Goal: Contribute content: Contribute content

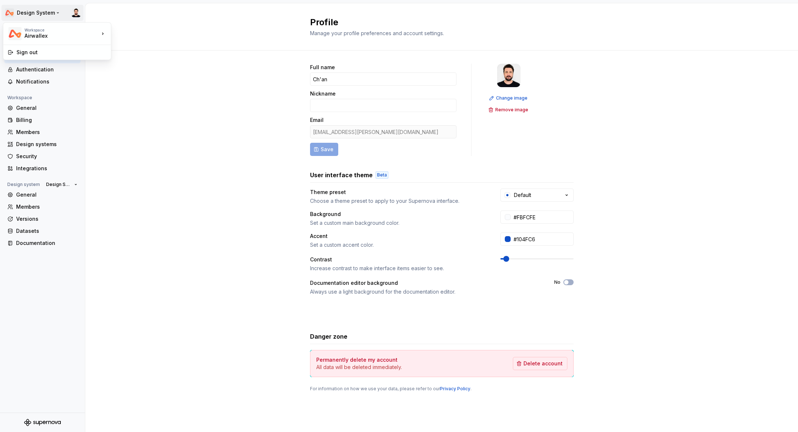
click at [38, 11] on html "Design System Back Account Profile Authentication Notifications Workspace Gener…" at bounding box center [399, 216] width 798 height 432
click at [150, 93] on html "Design System Back Account Profile Authentication Notifications Workspace Gener…" at bounding box center [399, 216] width 798 height 432
click at [23, 32] on div "Back" at bounding box center [46, 31] width 61 height 7
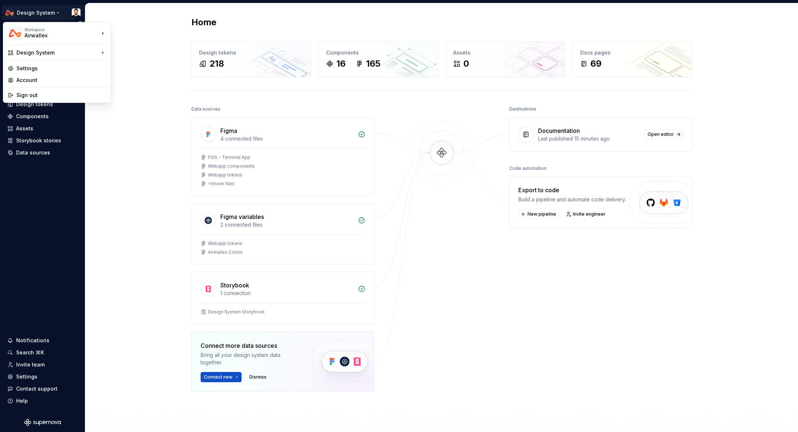
click at [45, 14] on html "Design System Home Documentation Analytics Code automation Design system data D…" at bounding box center [399, 216] width 798 height 432
click at [131, 63] on div "Corpsite DS" at bounding box center [154, 66] width 63 height 7
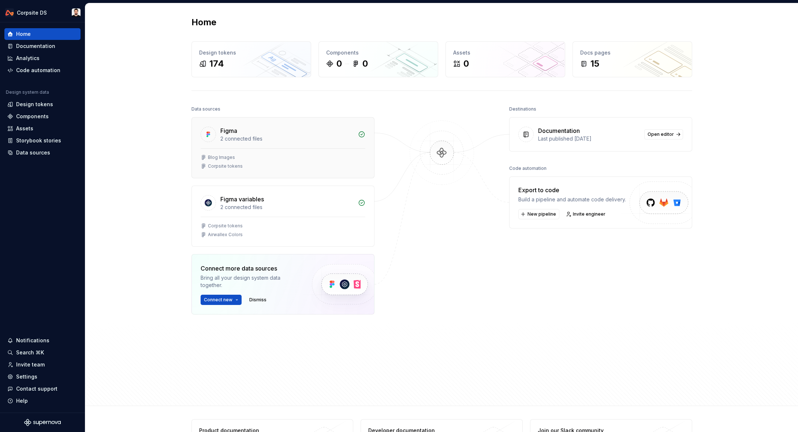
click at [280, 138] on div "2 connected files" at bounding box center [286, 138] width 133 height 7
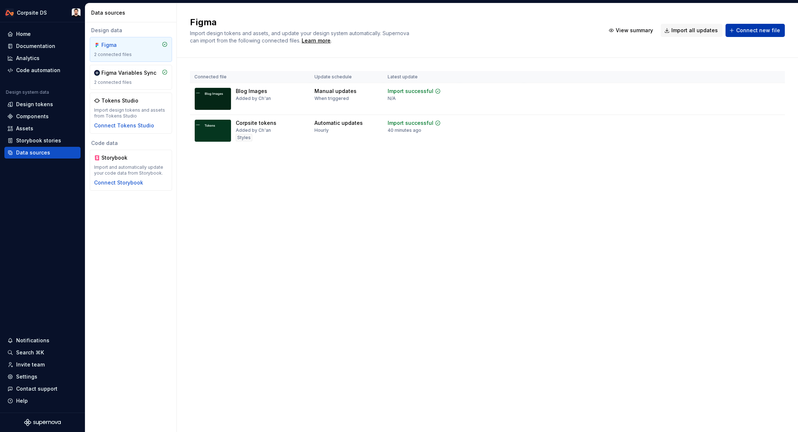
click at [765, 32] on span "Connect new file" at bounding box center [758, 30] width 44 height 7
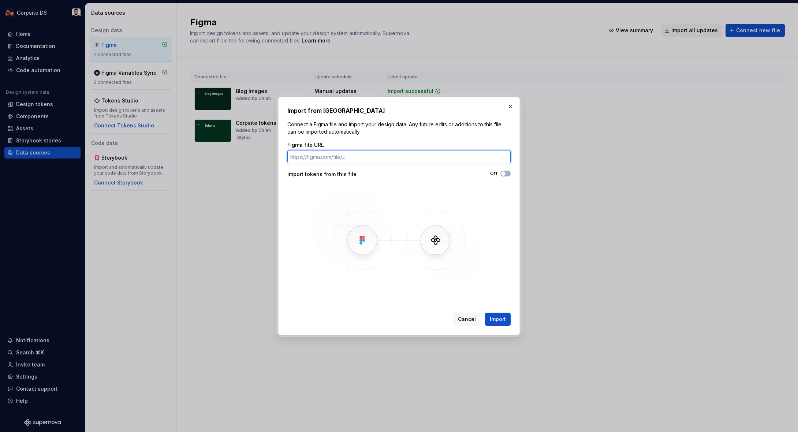
paste input "https://www.figma.com/design/ITgunUYNCpYpe4gonXow8q/%F0%9F%9A%A7-Components-v2?…"
type input "https://www.figma.com/design/ITgunUYNCpYpe4gonXow8q/%F0%9F%9A%A7-Components-v2?…"
click at [496, 315] on button "Import" at bounding box center [498, 318] width 26 height 13
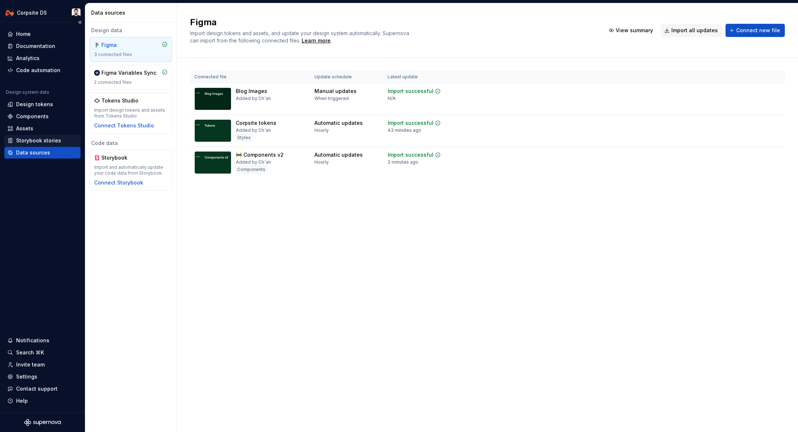
click at [31, 136] on div "Storybook stories" at bounding box center [42, 141] width 76 height 12
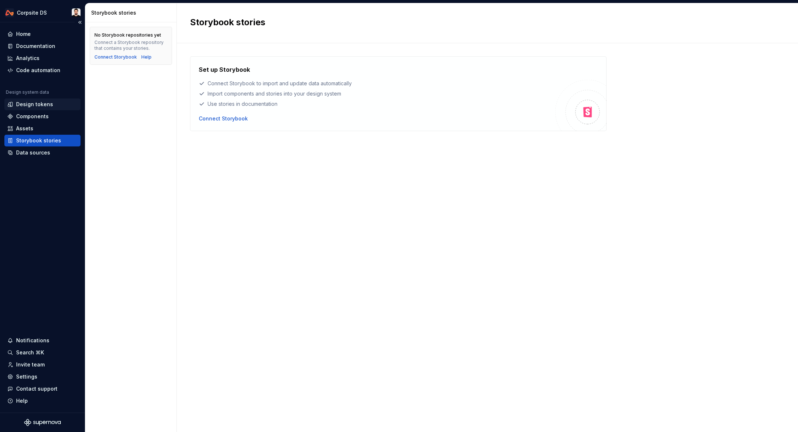
click at [55, 104] on div "Design tokens" at bounding box center [42, 104] width 70 height 7
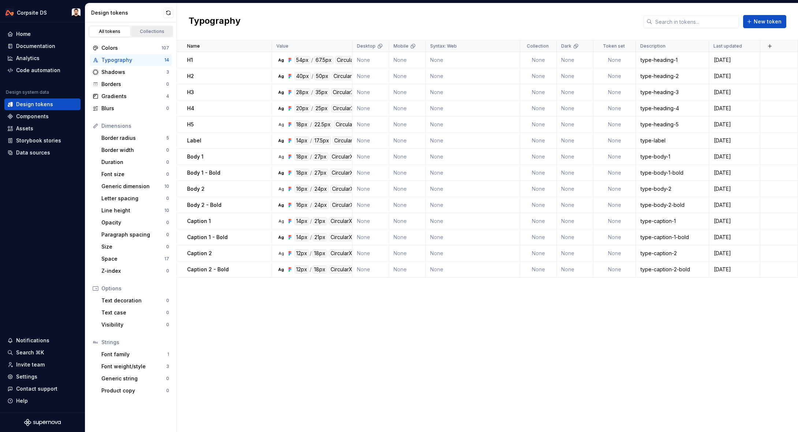
click at [151, 31] on div "Collections" at bounding box center [152, 32] width 37 height 6
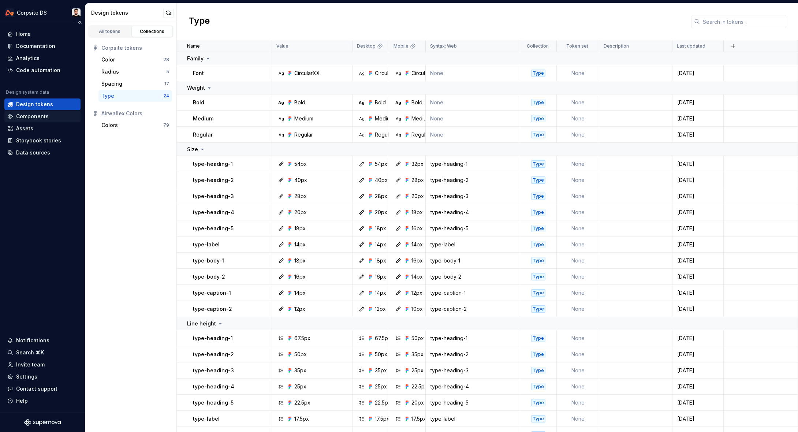
click at [56, 115] on div "Components" at bounding box center [42, 116] width 70 height 7
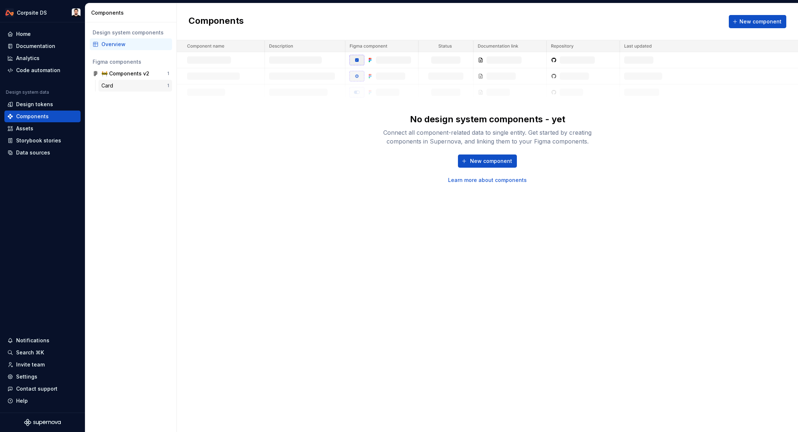
click at [124, 84] on div "Card" at bounding box center [134, 85] width 66 height 7
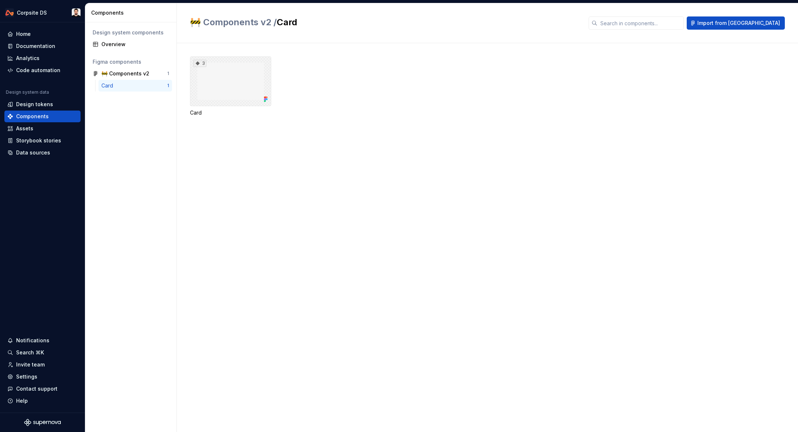
click at [210, 78] on div "3" at bounding box center [230, 81] width 81 height 50
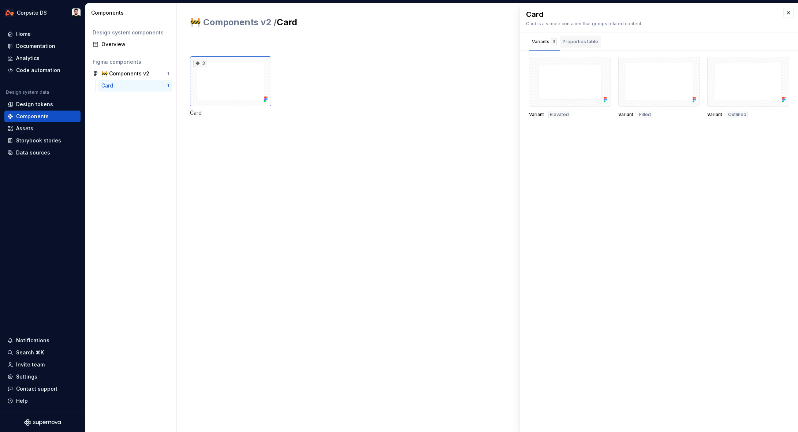
click at [585, 44] on div "Properties table" at bounding box center [579, 41] width 35 height 7
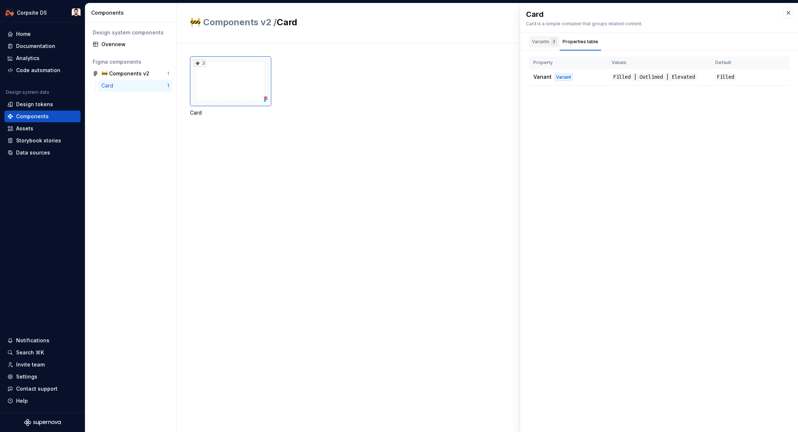
click at [537, 45] on div "Variants 3" at bounding box center [544, 41] width 25 height 7
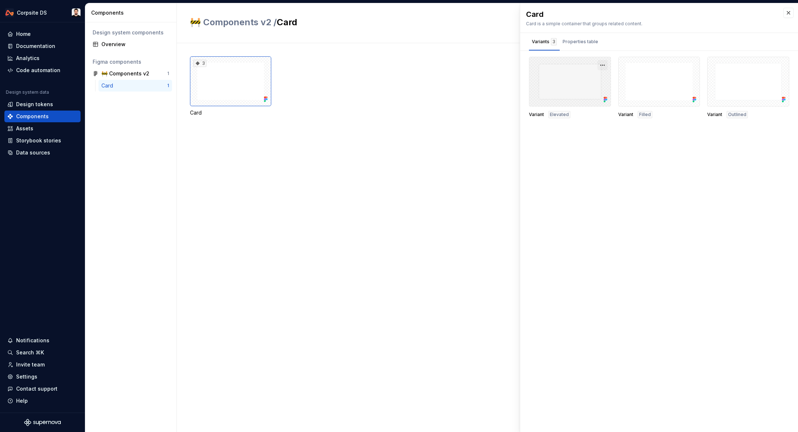
click at [604, 66] on button "button" at bounding box center [602, 65] width 10 height 10
click at [615, 140] on div "Card Card is a simple container that groups related content. Variants 3 Propert…" at bounding box center [659, 217] width 278 height 428
click at [119, 74] on div "🚧 Components v2" at bounding box center [125, 73] width 48 height 7
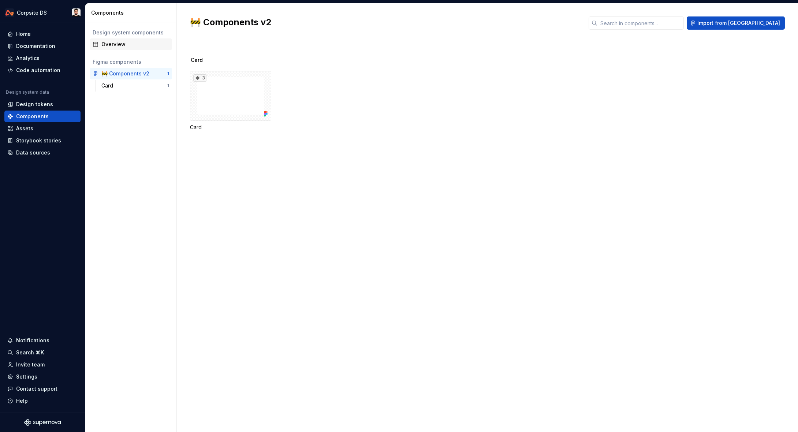
click at [126, 46] on div "Overview" at bounding box center [135, 44] width 68 height 7
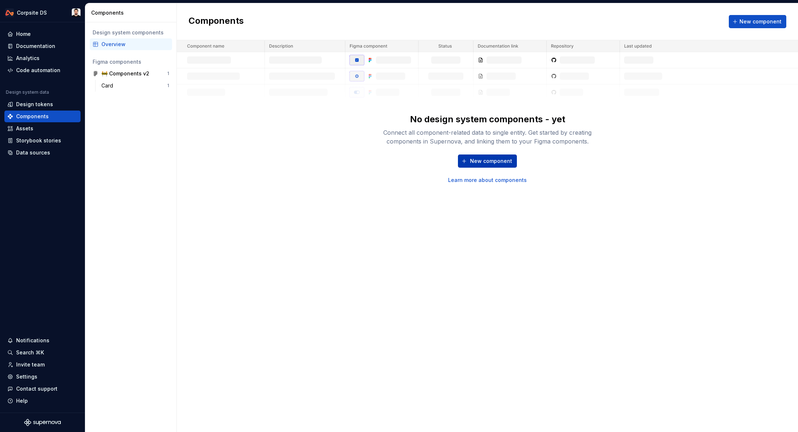
click at [477, 164] on span "New component" at bounding box center [491, 160] width 42 height 7
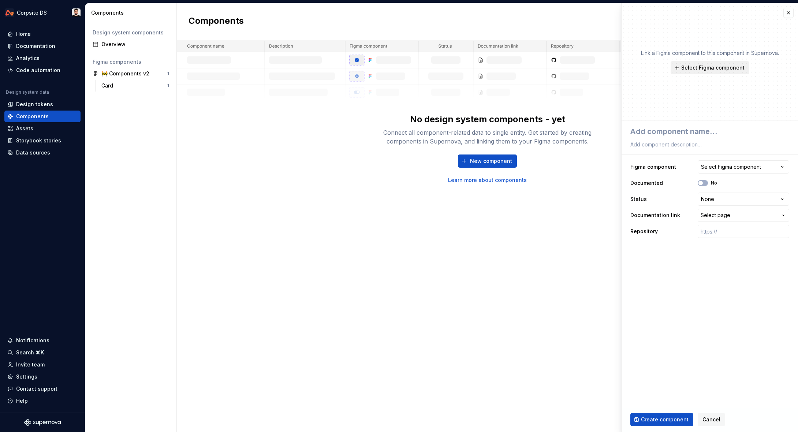
click at [713, 72] on button "Select Figma component" at bounding box center [709, 67] width 79 height 13
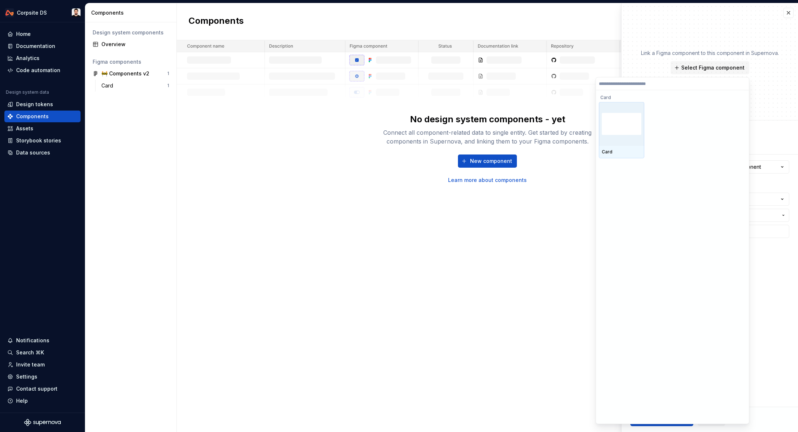
click at [626, 122] on img at bounding box center [622, 124] width 40 height 22
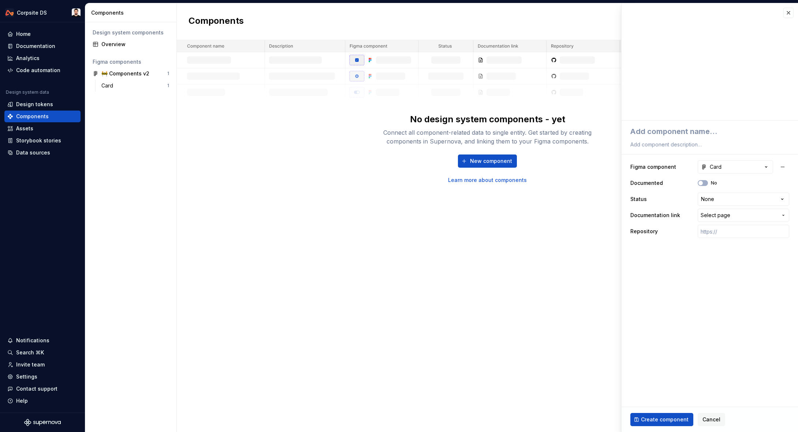
type textarea "*"
click at [675, 130] on textarea at bounding box center [708, 131] width 159 height 13
type textarea "C"
type textarea "*"
type textarea "Ca"
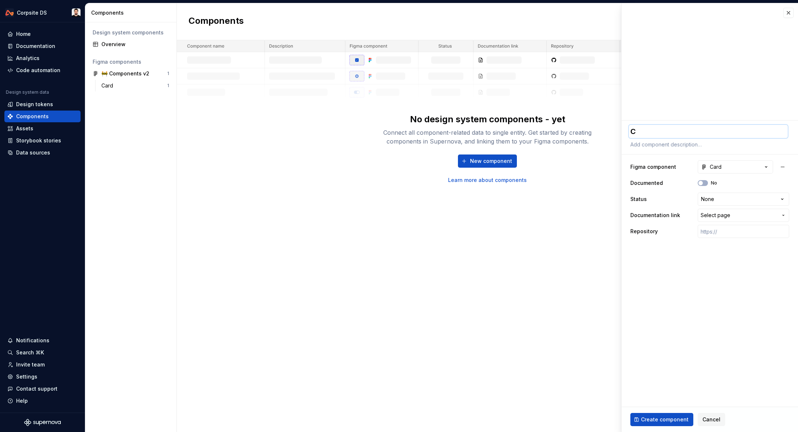
type textarea "*"
type textarea "Car"
type textarea "*"
type textarea "Card"
type textarea "*"
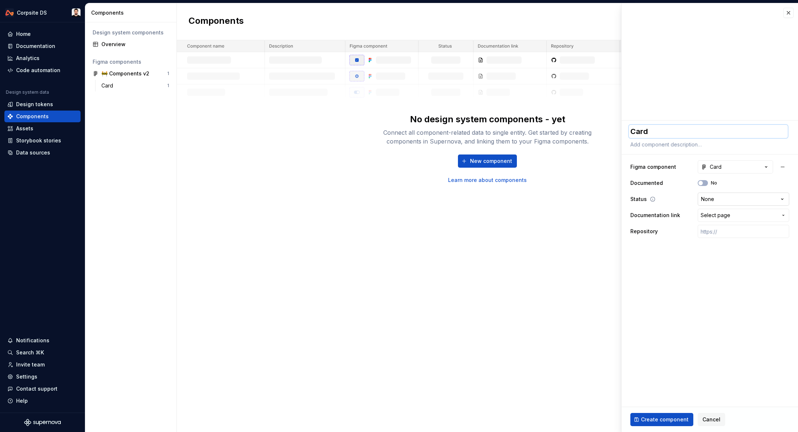
type textarea "Card"
click at [729, 200] on html "**********" at bounding box center [399, 216] width 798 height 432
click at [675, 417] on span "Create component" at bounding box center [665, 419] width 48 height 7
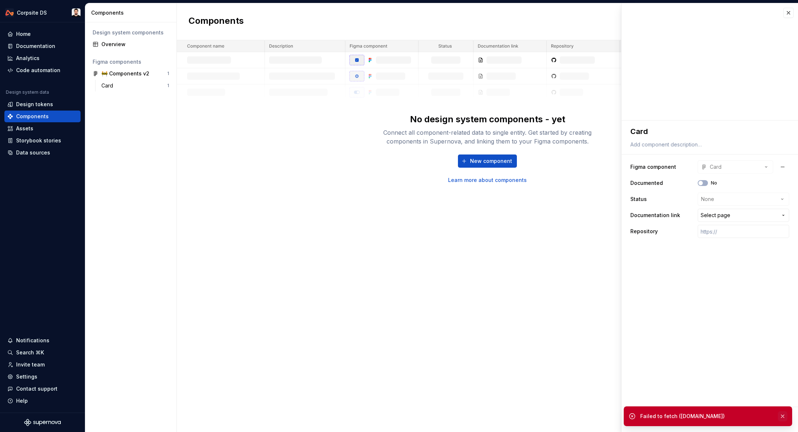
click at [782, 418] on button "button" at bounding box center [782, 416] width 10 height 10
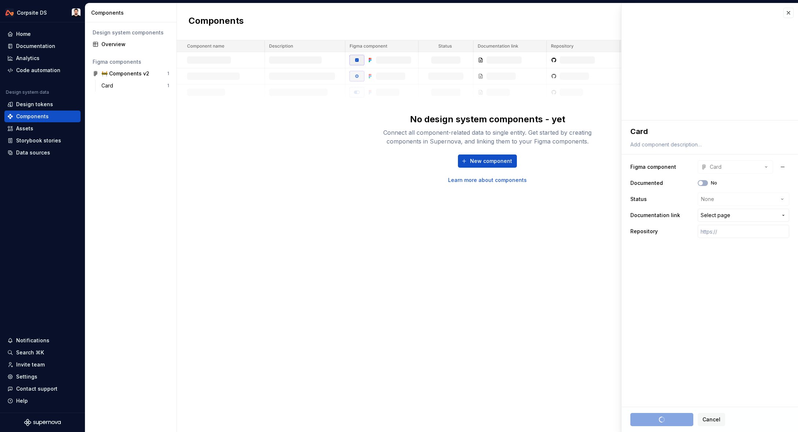
type textarea "*"
click at [773, 281] on fieldset "**********" at bounding box center [709, 275] width 176 height 311
click at [316, 229] on div "Components New component No design system components - yet Connect all componen…" at bounding box center [487, 217] width 621 height 428
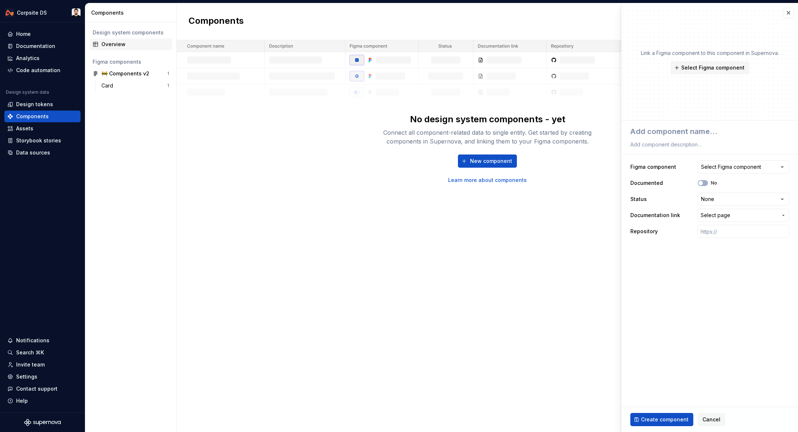
click at [114, 44] on div "Overview" at bounding box center [135, 44] width 68 height 7
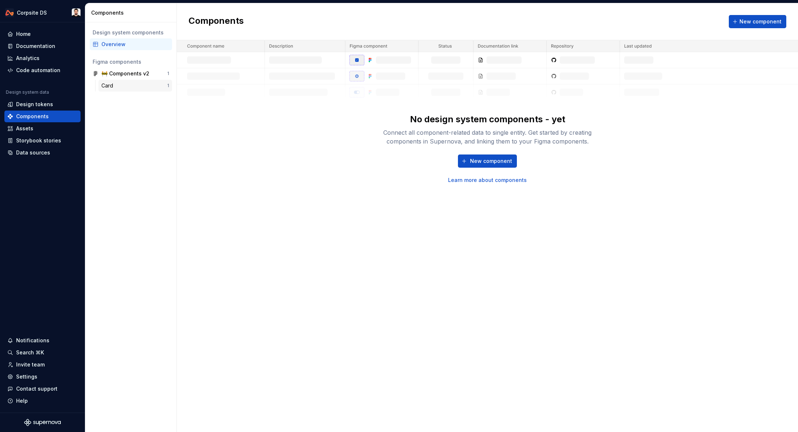
click at [125, 82] on div "Card" at bounding box center [134, 85] width 66 height 7
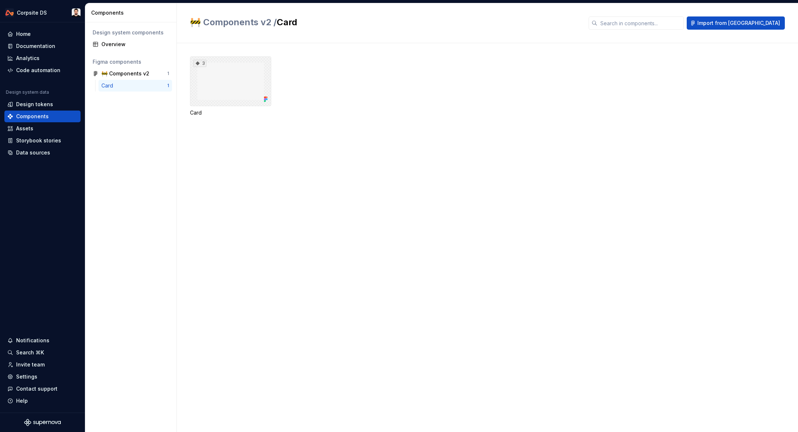
click at [222, 82] on div "3" at bounding box center [230, 81] width 81 height 50
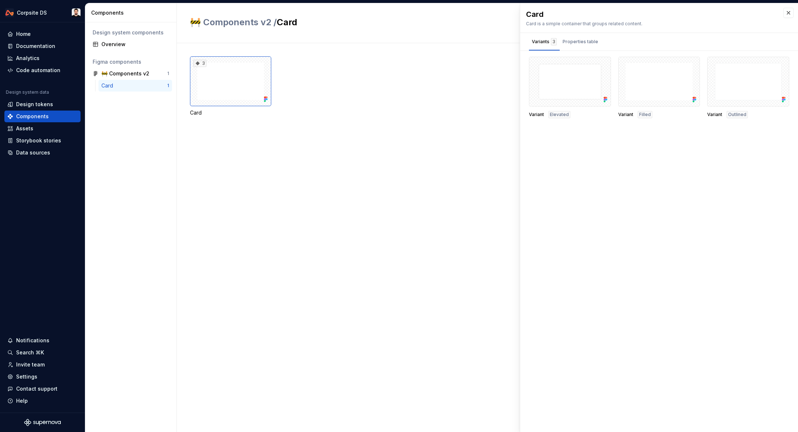
drag, startPoint x: 107, startPoint y: 46, endPoint x: 131, endPoint y: 52, distance: 24.4
click at [107, 46] on div "Overview" at bounding box center [135, 44] width 68 height 7
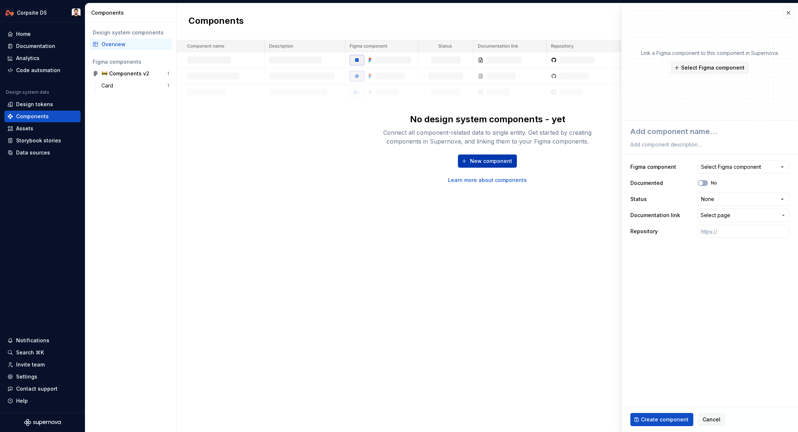
click at [472, 161] on span "New component" at bounding box center [491, 160] width 42 height 7
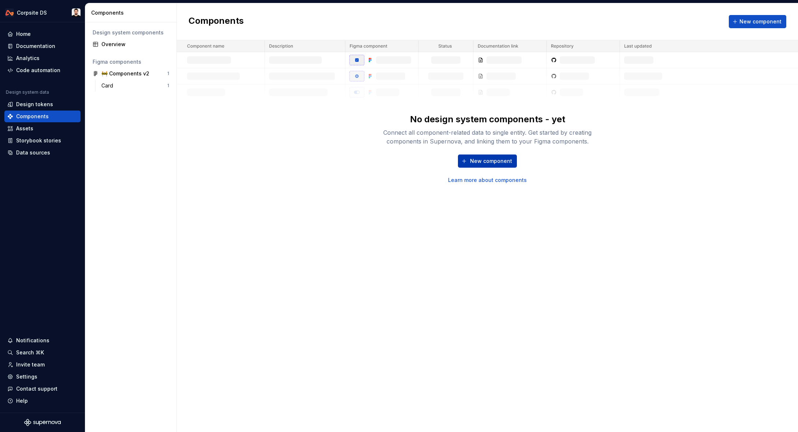
click at [476, 160] on span "New component" at bounding box center [491, 160] width 42 height 7
click at [44, 69] on div "Code automation" at bounding box center [38, 70] width 44 height 7
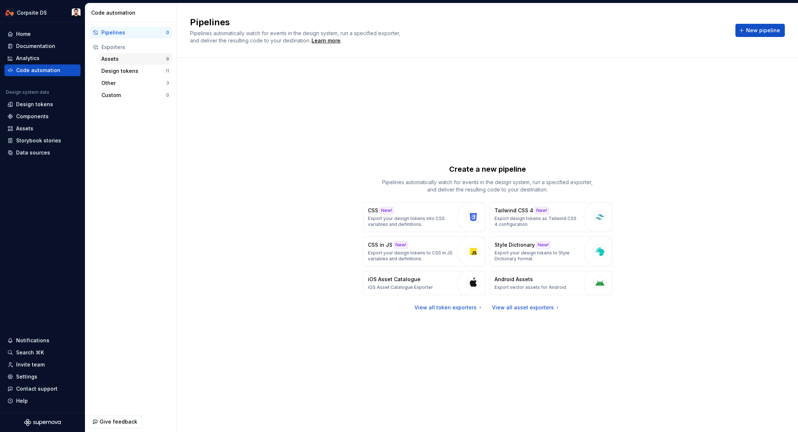
drag, startPoint x: 124, startPoint y: 68, endPoint x: 124, endPoint y: 55, distance: 12.8
click at [124, 68] on div "Design tokens" at bounding box center [133, 70] width 64 height 7
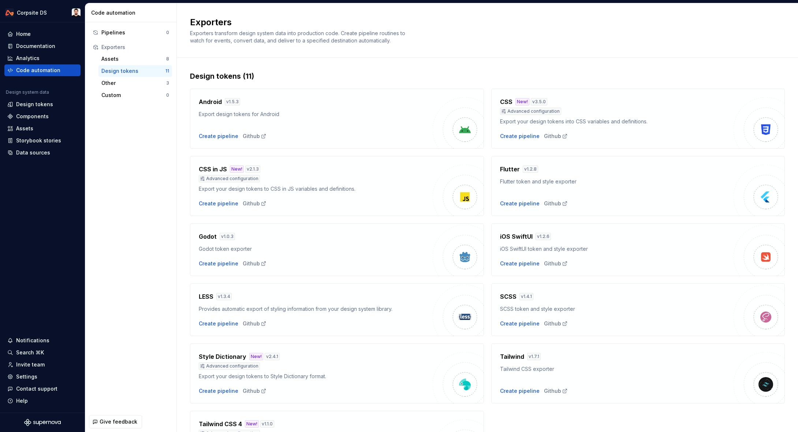
click at [719, 41] on div "Exporters Exporters transform design system data into production code. Create p…" at bounding box center [483, 30] width 586 height 28
click at [110, 83] on div "Other" at bounding box center [133, 82] width 65 height 7
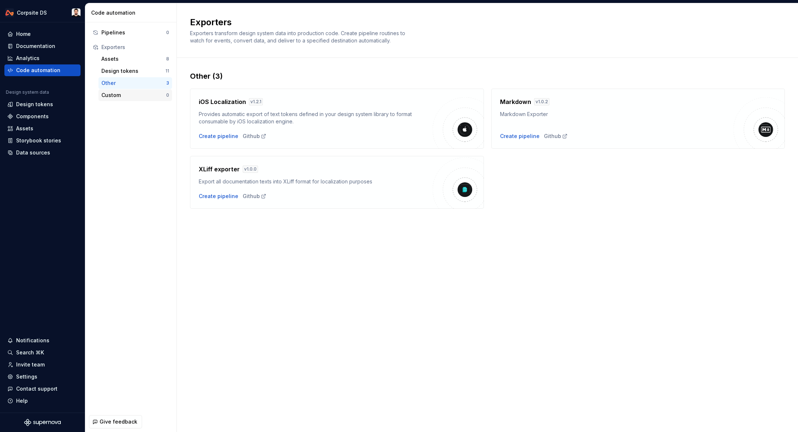
click at [117, 94] on div "Custom" at bounding box center [133, 94] width 65 height 7
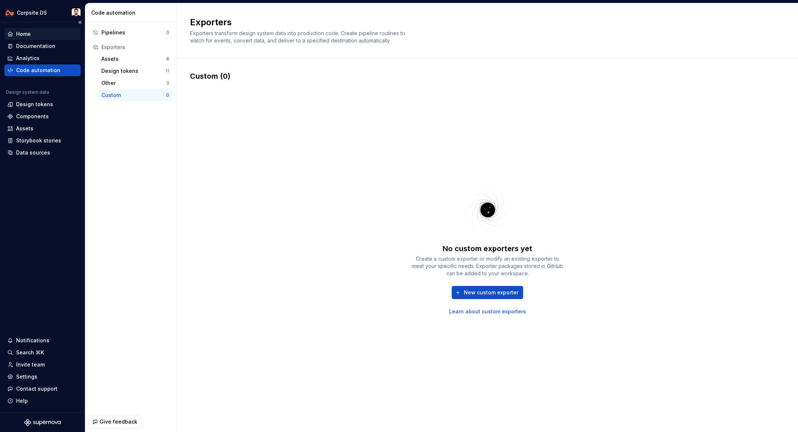
click at [25, 35] on div "Home" at bounding box center [23, 33] width 15 height 7
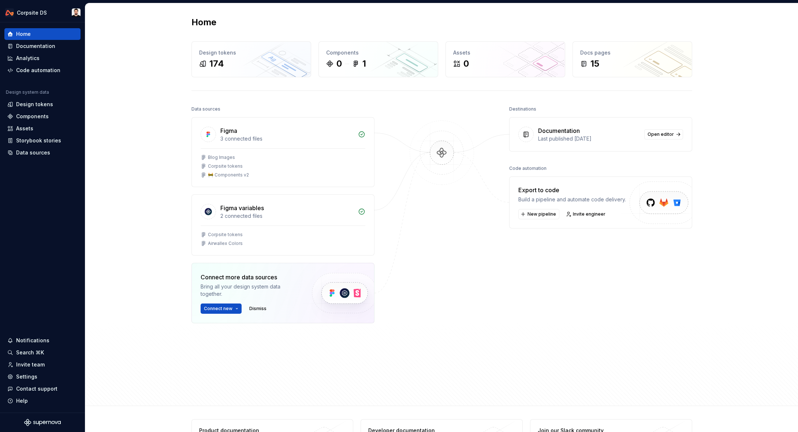
click at [311, 28] on div "Home Design tokens 174 Components 0 1 Assets 0 Docs pages 15 Data sources Figma…" at bounding box center [441, 204] width 527 height 402
click at [18, 45] on div "Documentation" at bounding box center [35, 45] width 39 height 7
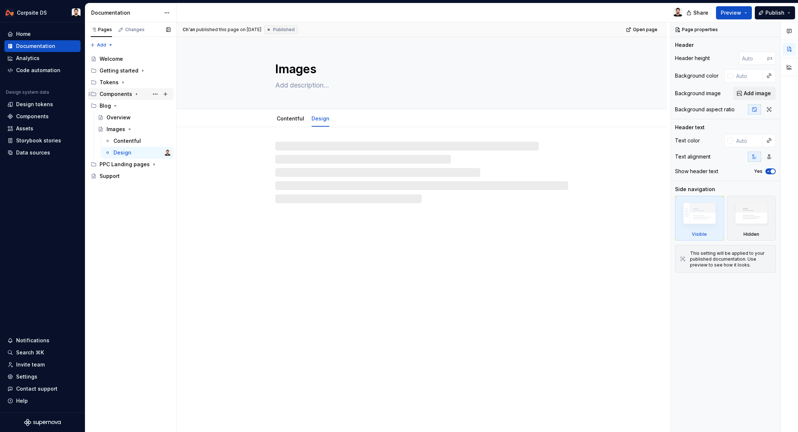
click at [136, 95] on icon "Page tree" at bounding box center [137, 94] width 6 height 6
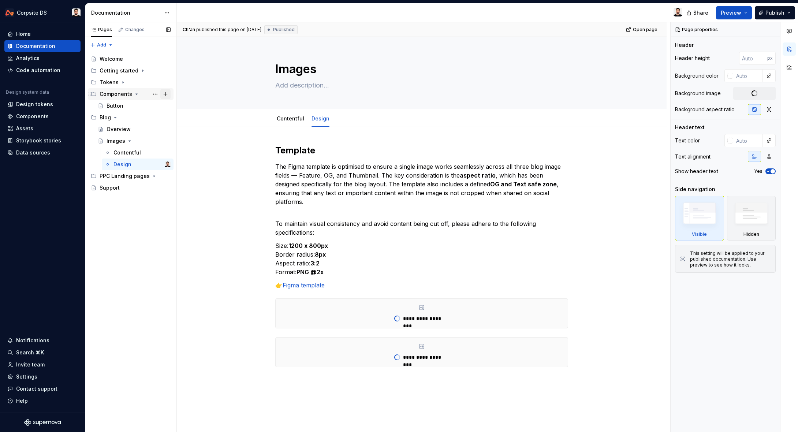
click at [165, 95] on button "Page tree" at bounding box center [165, 94] width 10 height 10
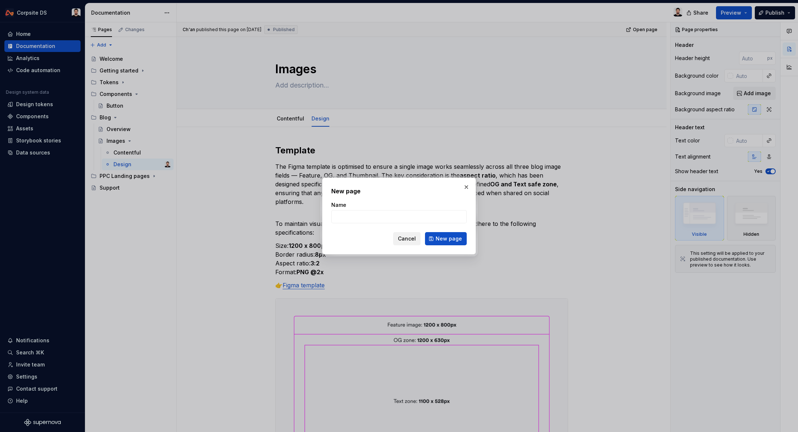
click at [413, 240] on span "Cancel" at bounding box center [407, 238] width 18 height 7
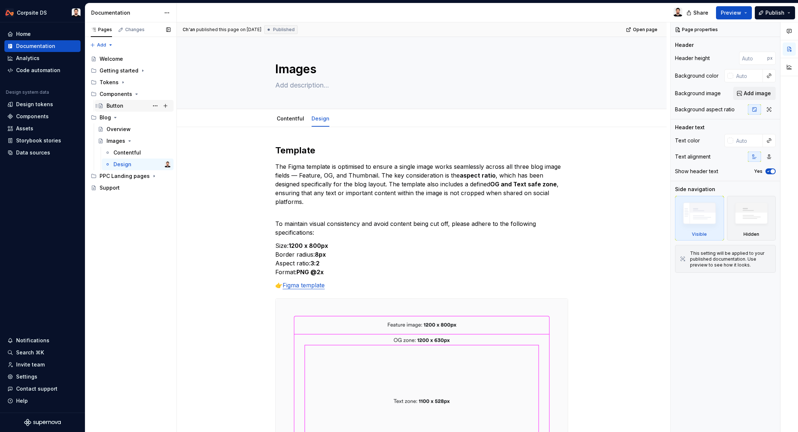
click at [126, 107] on div "Button" at bounding box center [138, 106] width 64 height 10
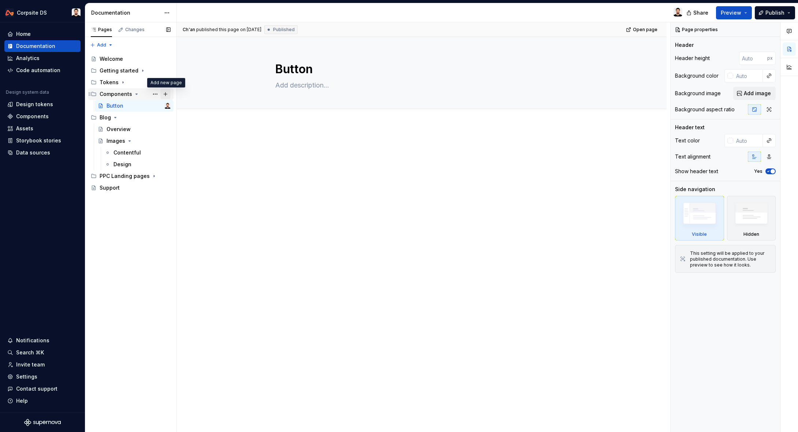
click at [164, 93] on button "Page tree" at bounding box center [165, 94] width 10 height 10
type textarea "*"
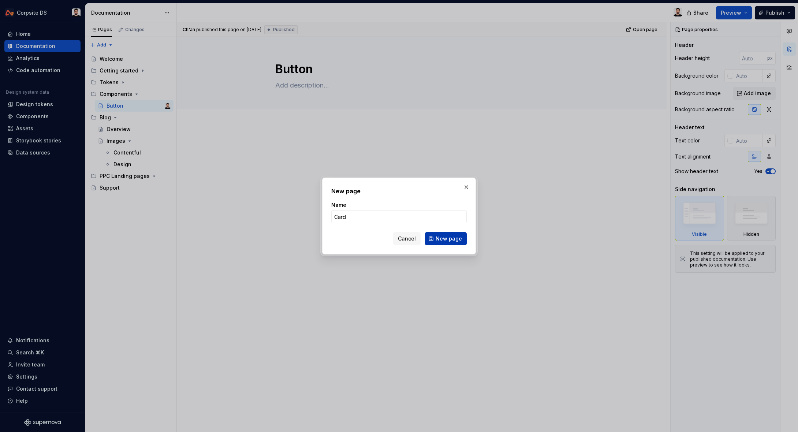
type input "Card"
click at [434, 237] on button "New page" at bounding box center [446, 238] width 42 height 13
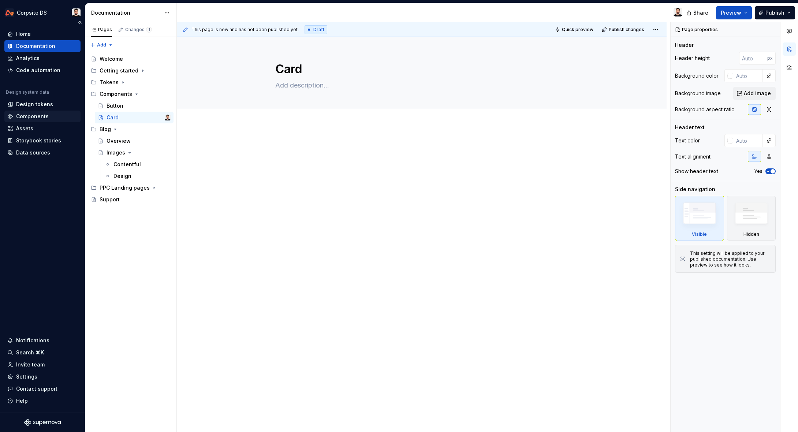
click at [42, 115] on div "Components" at bounding box center [32, 116] width 33 height 7
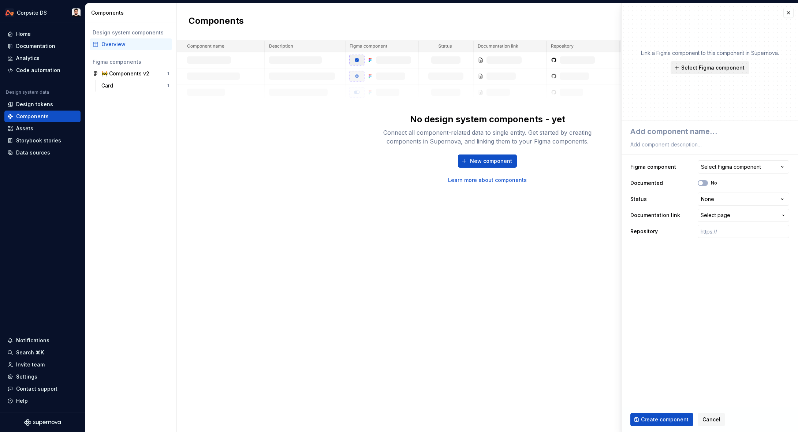
click at [709, 68] on span "Select Figma component" at bounding box center [712, 67] width 63 height 7
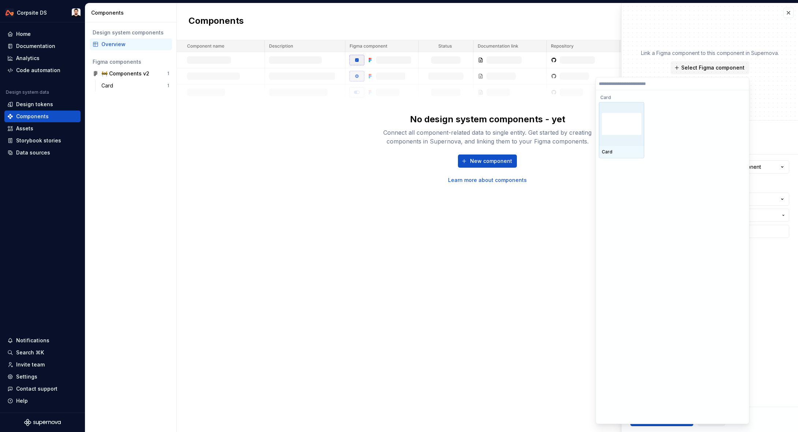
click at [628, 128] on img at bounding box center [622, 124] width 40 height 22
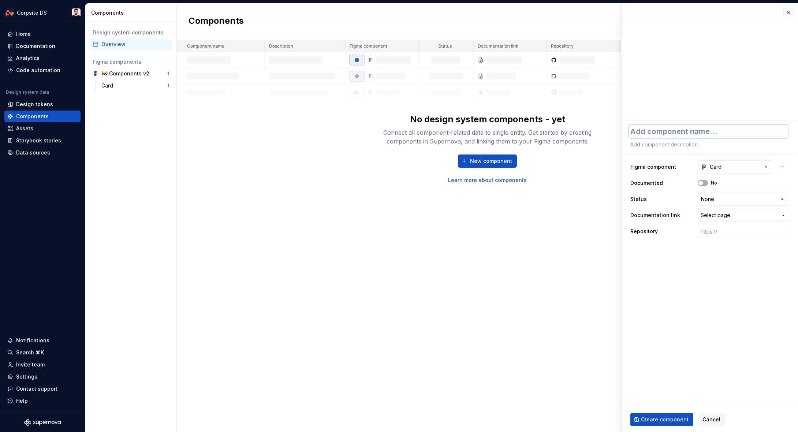
drag, startPoint x: 685, startPoint y: 135, endPoint x: 690, endPoint y: 134, distance: 5.2
click at [686, 135] on textarea at bounding box center [708, 131] width 159 height 13
type textarea "*"
type textarea "C"
type textarea "*"
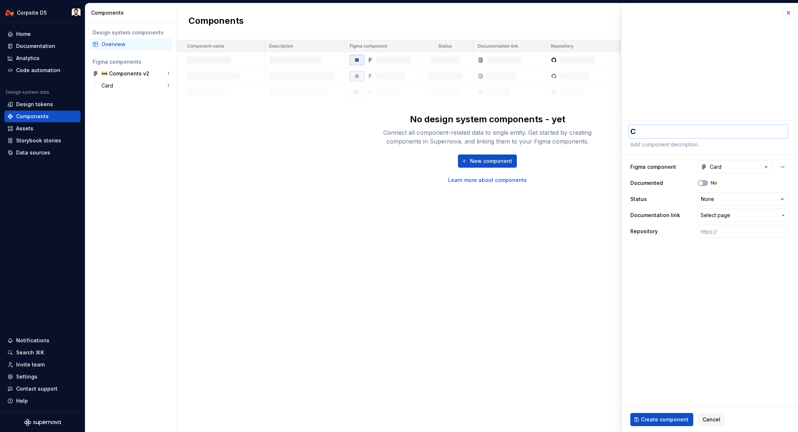
type textarea "Ca"
type textarea "*"
type textarea "Car"
type textarea "*"
type textarea "Card"
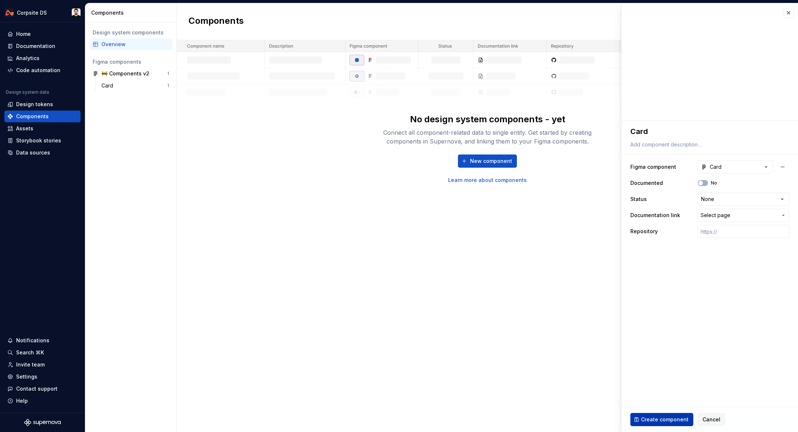
click at [654, 417] on span "Create component" at bounding box center [665, 419] width 48 height 7
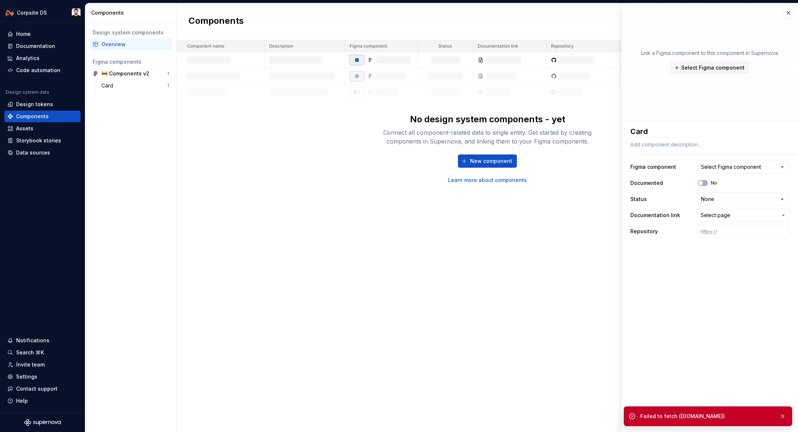
click at [285, 153] on div "No design system components - yet Connect all component-related data to single …" at bounding box center [487, 111] width 621 height 143
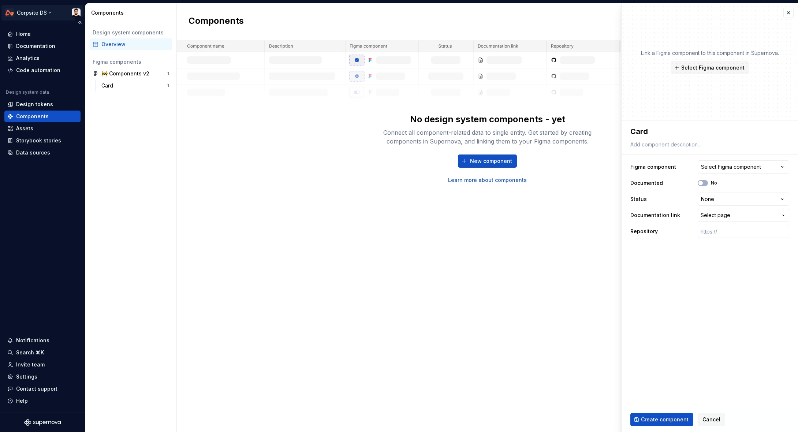
click at [71, 13] on html "**********" at bounding box center [399, 216] width 798 height 432
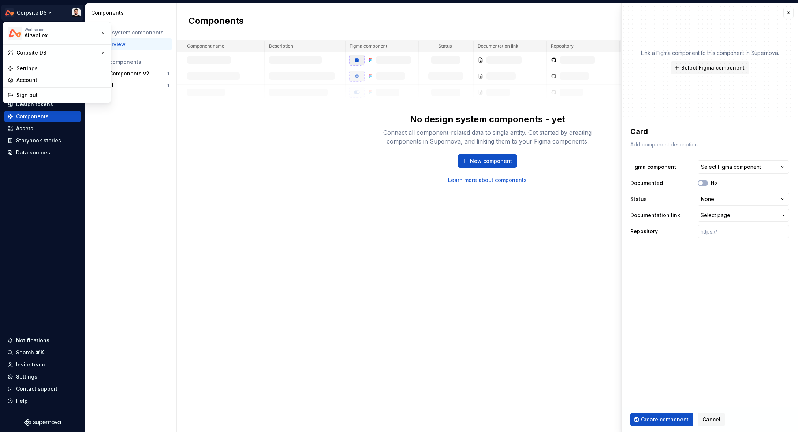
type textarea "*"
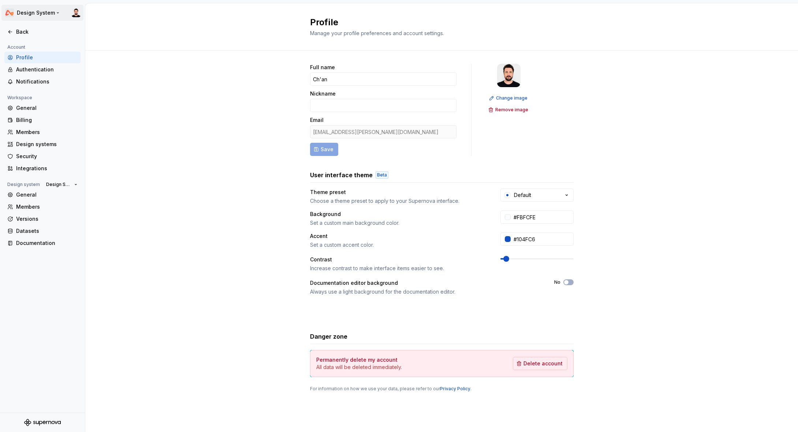
click at [27, 16] on html "Design System Back Account Profile Authentication Notifications Workspace Gener…" at bounding box center [399, 216] width 798 height 432
click at [153, 124] on html "Design System Back Account Profile Authentication Notifications Workspace Gener…" at bounding box center [399, 216] width 798 height 432
click at [15, 31] on div "Back" at bounding box center [42, 31] width 70 height 7
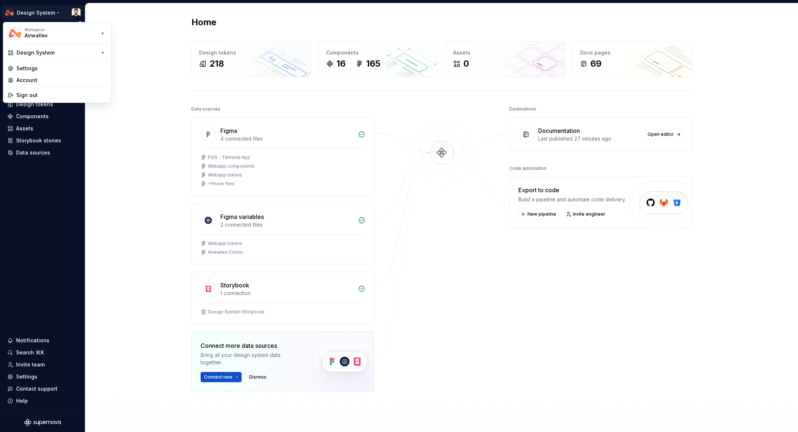
click at [38, 10] on html "Design System Home Documentation Analytics Code automation Design system data D…" at bounding box center [399, 216] width 798 height 432
click at [157, 64] on div "Corpsite DS" at bounding box center [154, 66] width 63 height 7
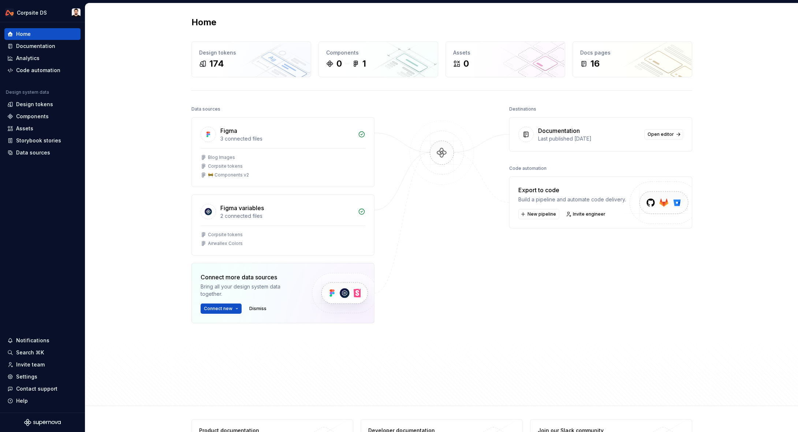
click at [129, 74] on div "Home Design tokens 174 Components 0 1 Assets 0 Docs pages 16 Data sources Figma…" at bounding box center [441, 204] width 712 height 402
click at [41, 113] on div "Components" at bounding box center [32, 116] width 33 height 7
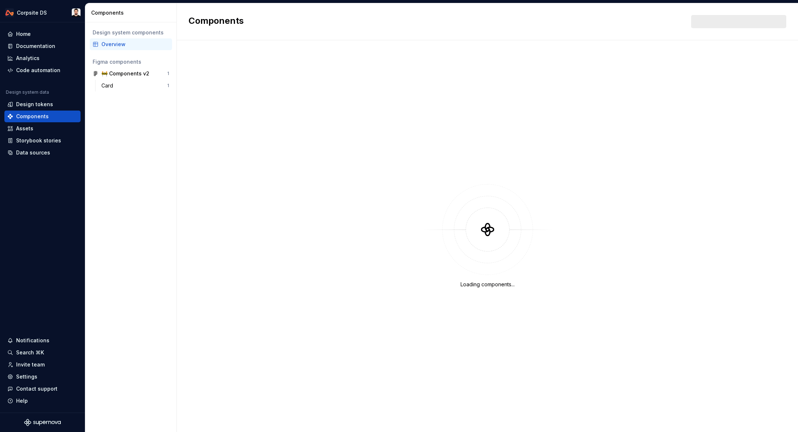
click at [113, 48] on div "Overview" at bounding box center [135, 44] width 68 height 7
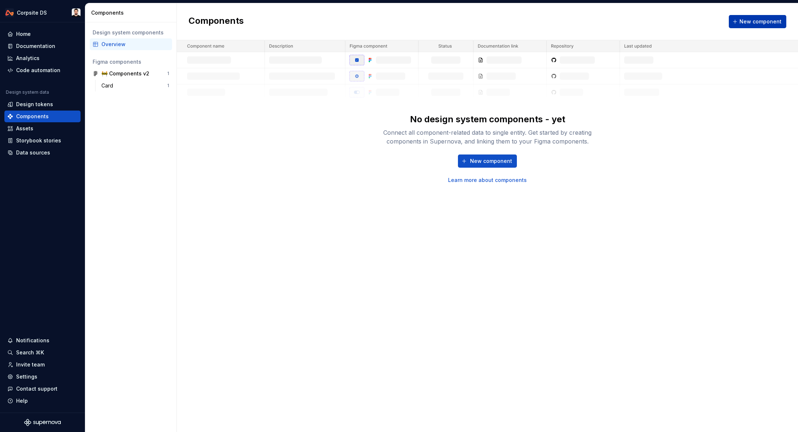
click at [740, 24] on button "New component" at bounding box center [756, 21] width 57 height 13
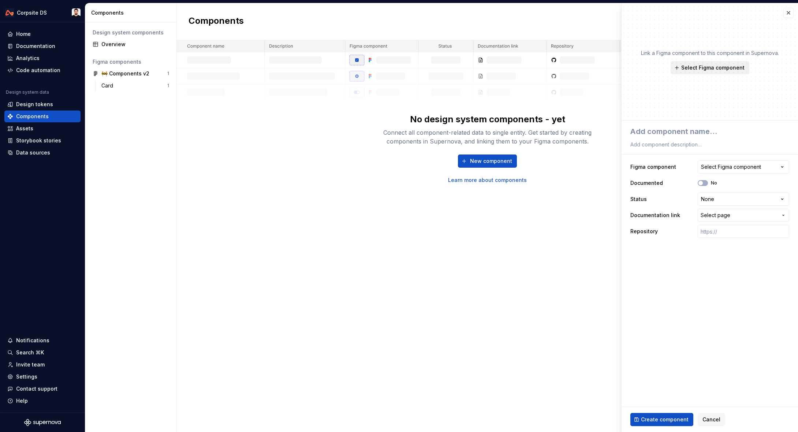
click at [703, 65] on span "Select Figma component" at bounding box center [712, 67] width 63 height 7
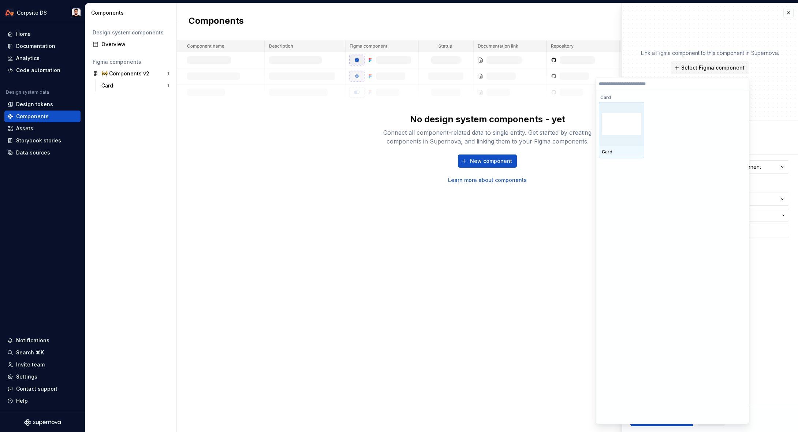
click at [640, 120] on img at bounding box center [622, 124] width 40 height 22
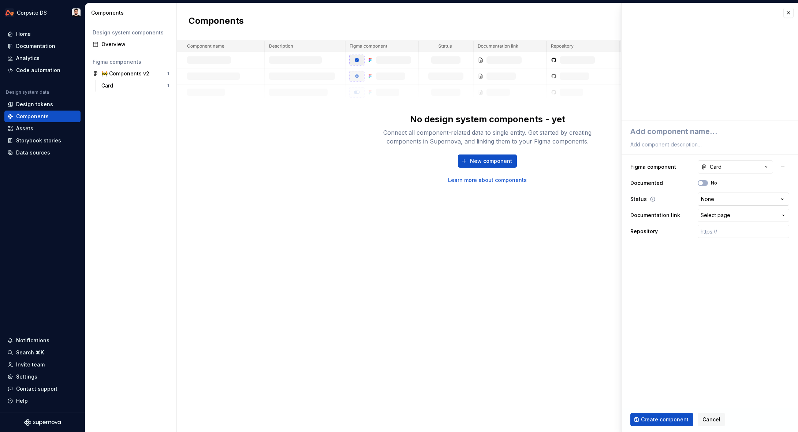
click at [716, 198] on html "**********" at bounding box center [399, 216] width 798 height 432
drag, startPoint x: 725, startPoint y: 191, endPoint x: 715, endPoint y: 188, distance: 10.0
click at [725, 191] on html "**********" at bounding box center [399, 216] width 798 height 432
click at [705, 184] on button "No" at bounding box center [702, 183] width 10 height 6
click at [713, 199] on html "**********" at bounding box center [399, 216] width 798 height 432
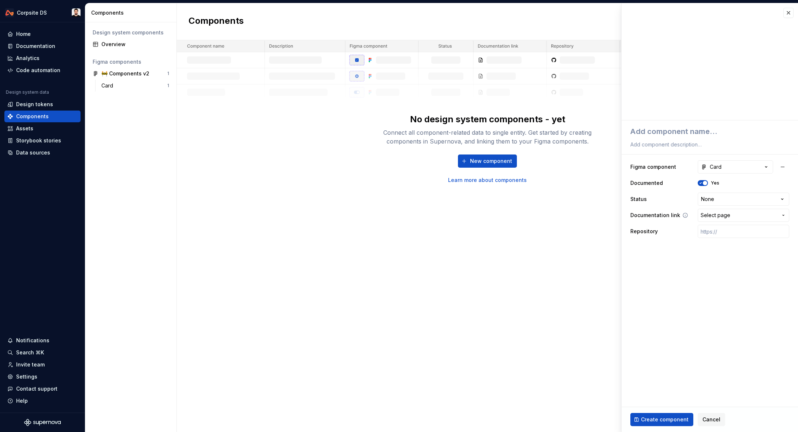
drag, startPoint x: 687, startPoint y: 198, endPoint x: 675, endPoint y: 219, distance: 23.4
click at [686, 198] on html "**********" at bounding box center [399, 216] width 798 height 432
click at [716, 216] on span "Select page" at bounding box center [715, 214] width 30 height 7
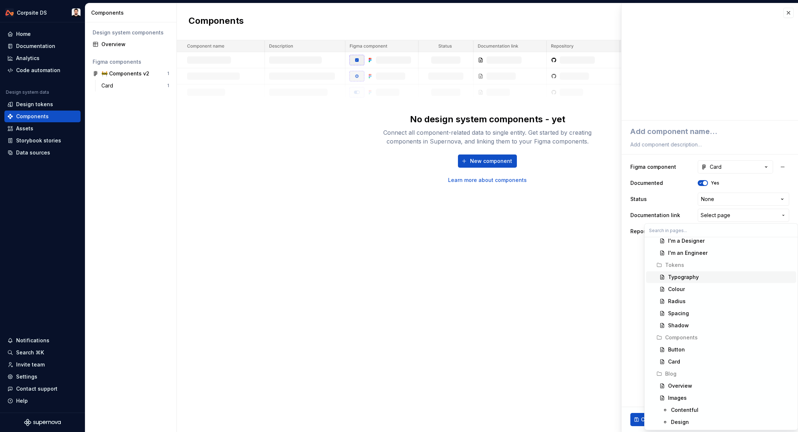
scroll to position [53, 0]
click at [671, 358] on div "Card" at bounding box center [674, 360] width 12 height 7
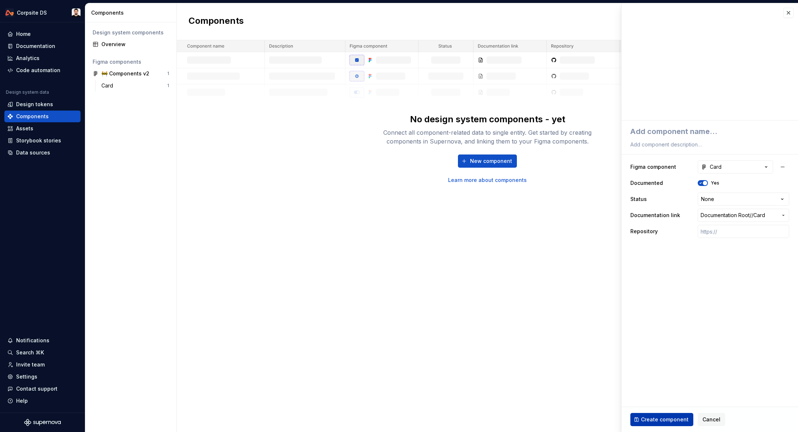
click at [659, 416] on span "Create component" at bounding box center [665, 419] width 48 height 7
type textarea "*"
type textarea "C"
type textarea "*"
type textarea "Ca"
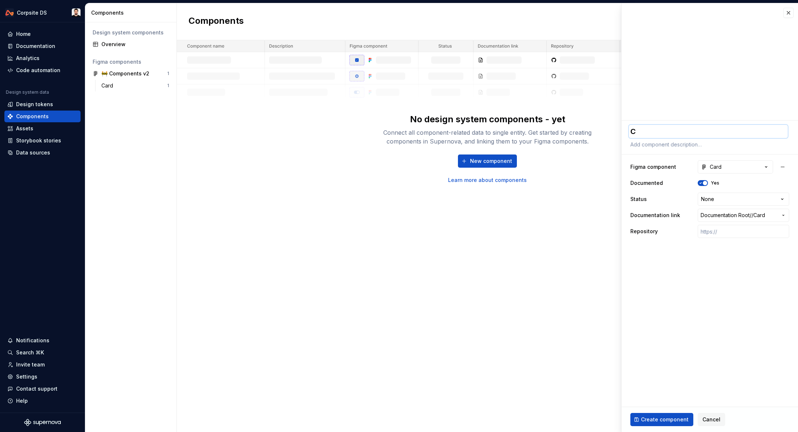
type textarea "*"
type textarea "Car"
type textarea "*"
type textarea "Card"
type textarea "*"
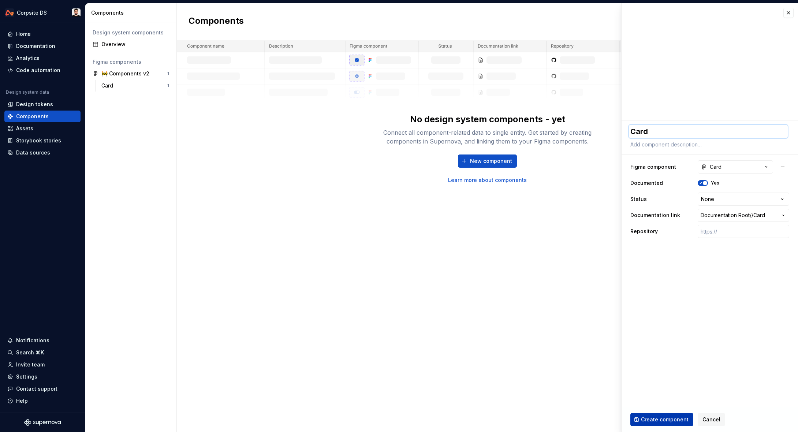
type textarea "Card"
click at [656, 424] on button "Create component" at bounding box center [661, 419] width 63 height 13
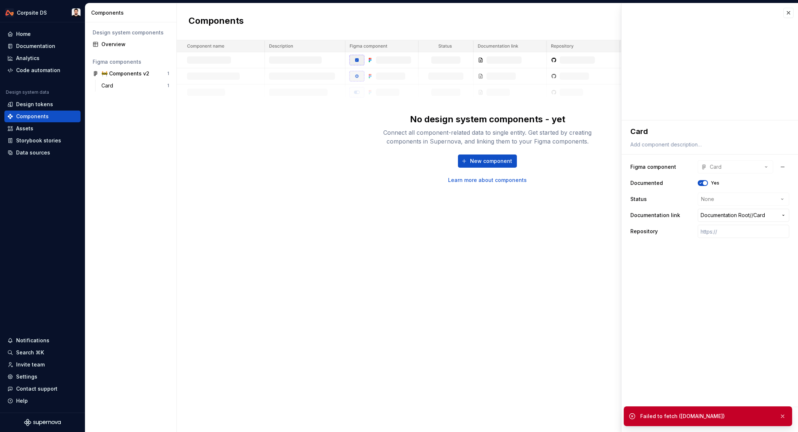
drag, startPoint x: 687, startPoint y: 413, endPoint x: 718, endPoint y: 415, distance: 31.2
click at [718, 415] on div "Failed to fetch (api.supernova.io)" at bounding box center [706, 415] width 133 height 7
drag, startPoint x: 639, startPoint y: 416, endPoint x: 729, endPoint y: 414, distance: 90.4
click at [729, 418] on div "Failed to fetch (api.supernova.io)" at bounding box center [707, 416] width 168 height 20
drag, startPoint x: 722, startPoint y: 389, endPoint x: 726, endPoint y: 391, distance: 5.2
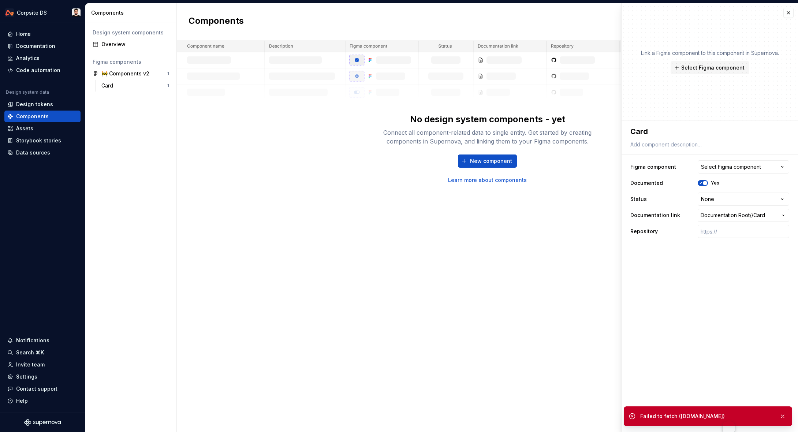
click at [722, 390] on fieldset "**********" at bounding box center [709, 275] width 176 height 311
click at [782, 416] on button "button" at bounding box center [782, 416] width 10 height 10
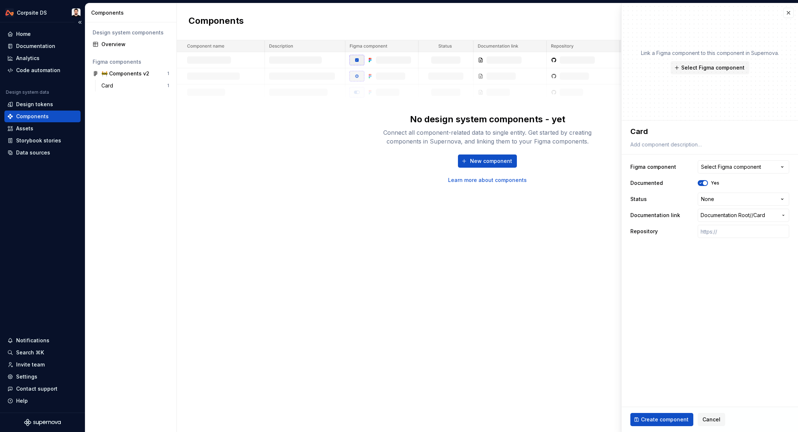
type textarea "*"
click at [357, 158] on div "No design system components - yet Connect all component-related data to single …" at bounding box center [487, 111] width 621 height 143
